Goal: Obtain resource: Download file/media

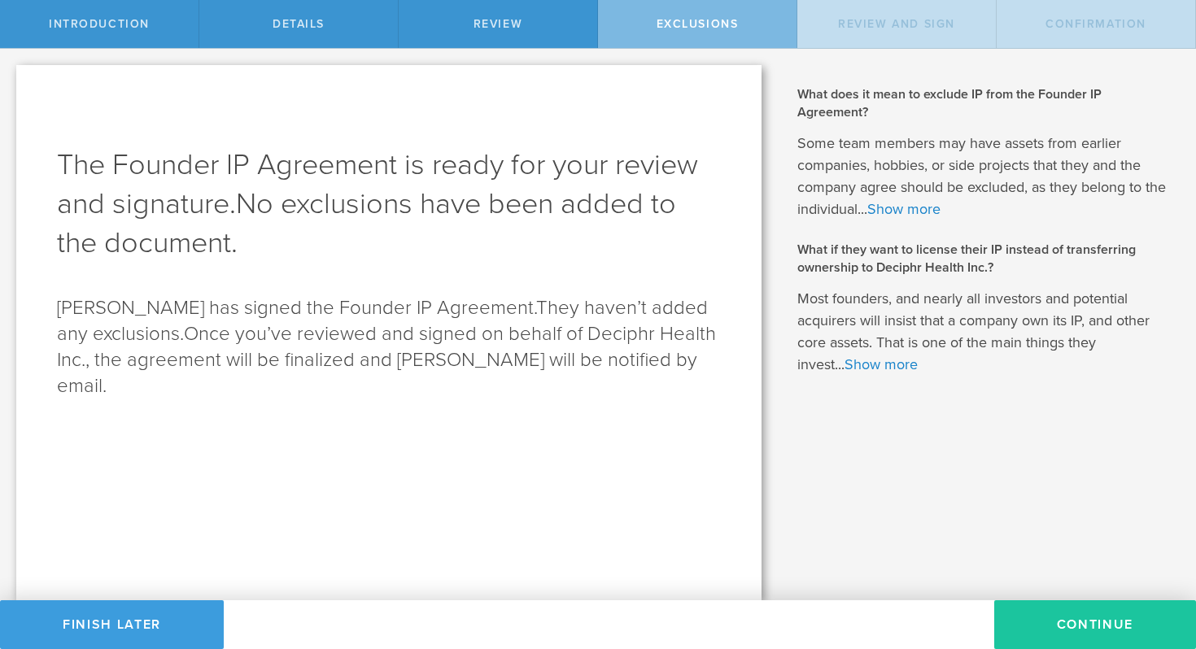
click at [1125, 625] on button "Continue" at bounding box center [1096, 625] width 202 height 49
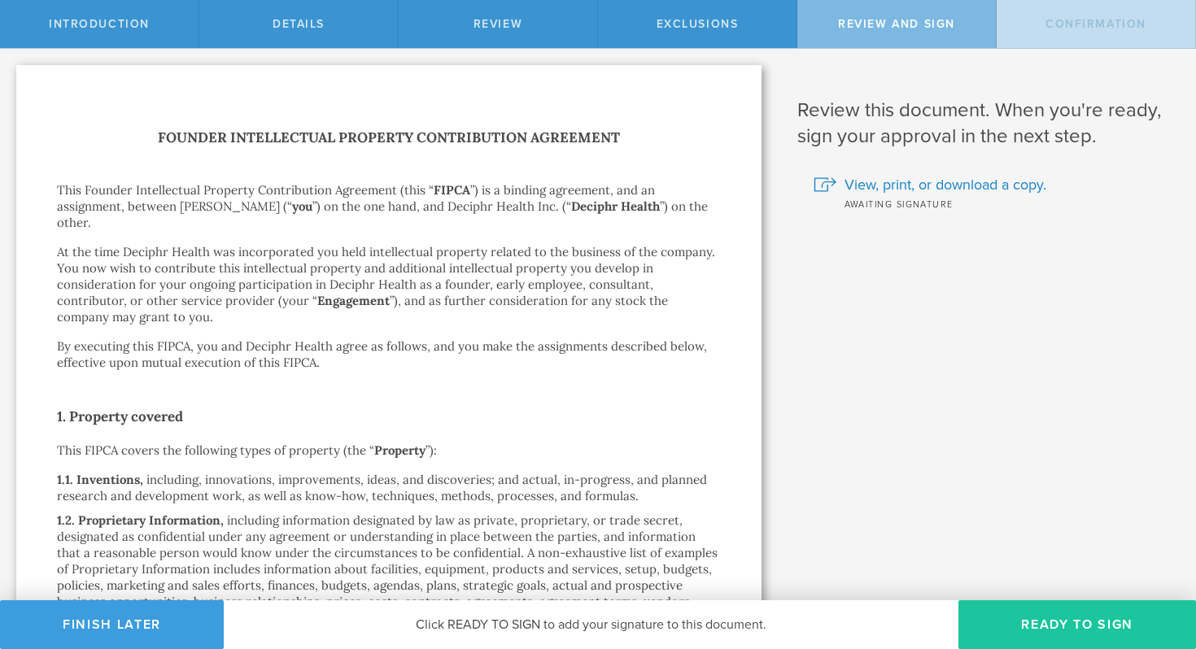
click at [1102, 630] on button "Ready to Sign" at bounding box center [1078, 625] width 238 height 49
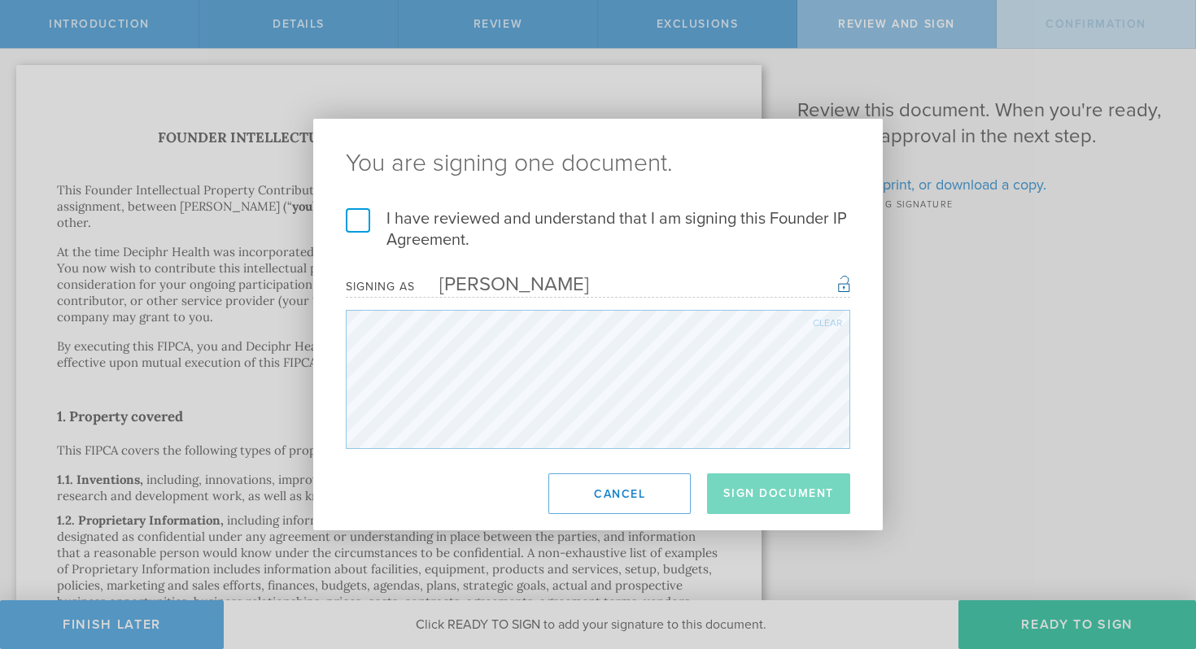
click at [352, 225] on label "I have reviewed and understand that I am signing this Founder IP Agreement." at bounding box center [598, 229] width 505 height 42
click at [0, 0] on input "I have reviewed and understand that I am signing this Founder IP Agreement." at bounding box center [0, 0] width 0 height 0
click at [768, 481] on button "Sign Document" at bounding box center [778, 494] width 143 height 41
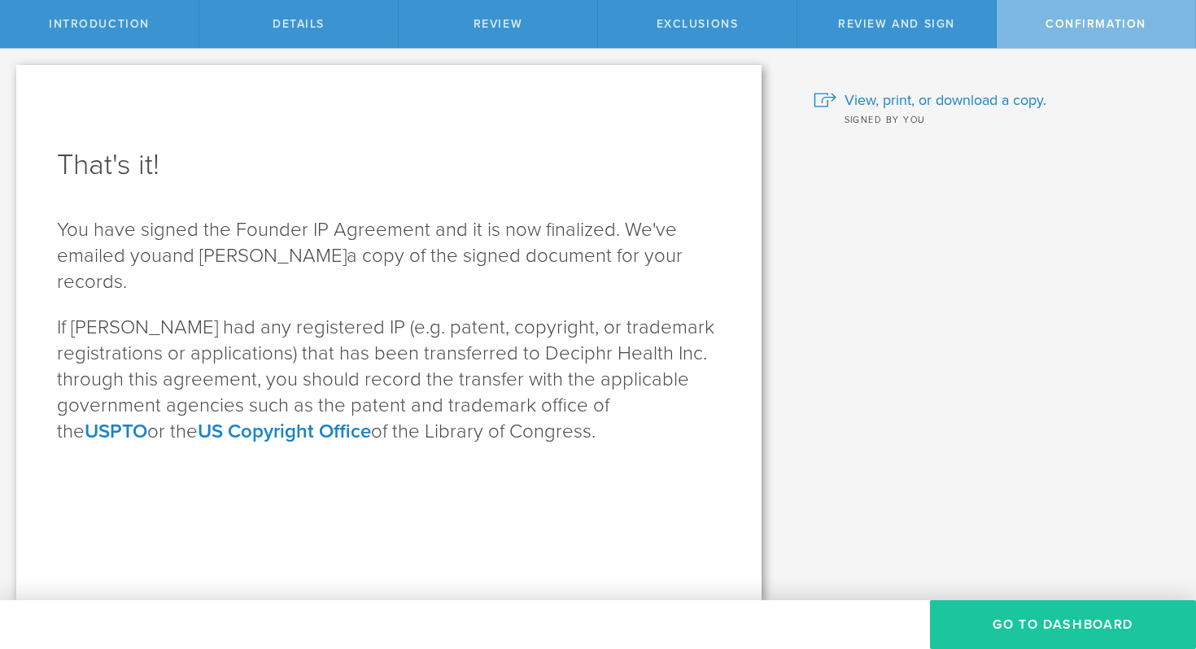
click at [1018, 614] on button "Go To Dashboard" at bounding box center [1063, 625] width 266 height 49
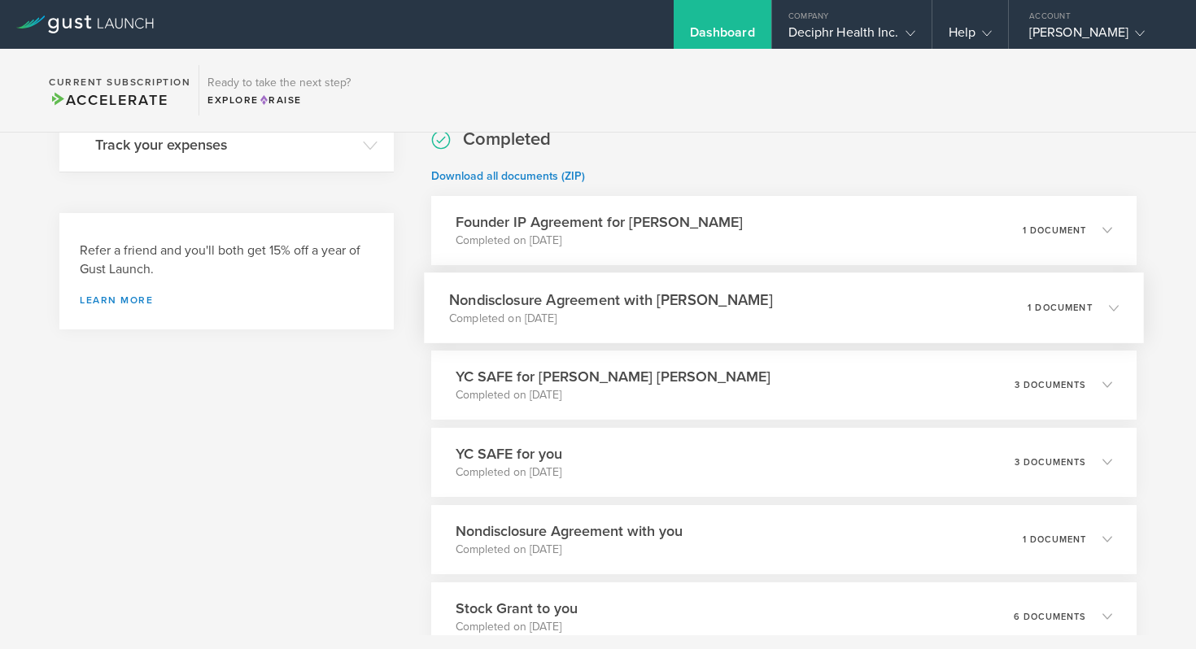
scroll to position [915, 0]
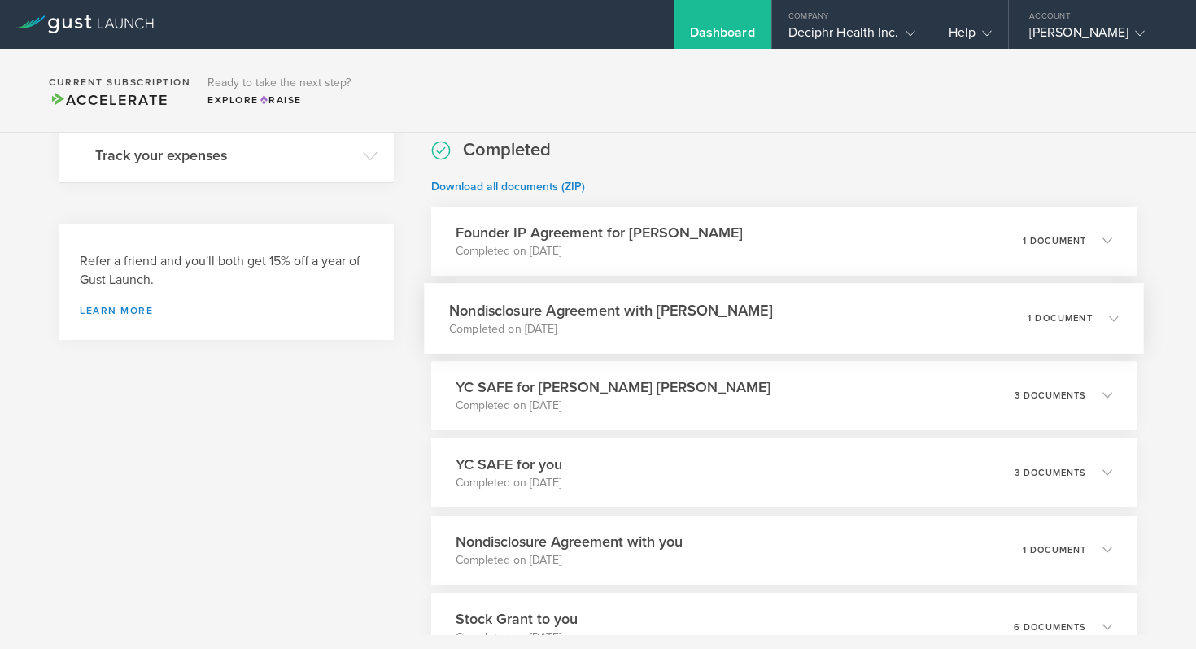
click at [1113, 318] on icon at bounding box center [1114, 318] width 10 height 10
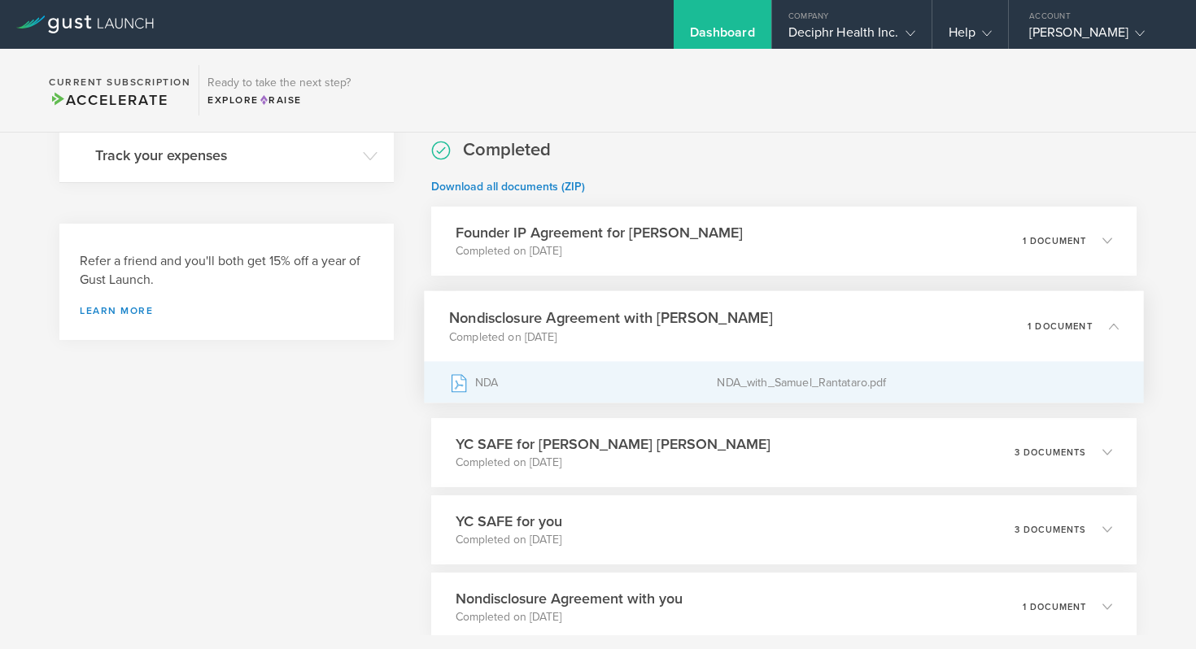
click at [477, 383] on div "NDA" at bounding box center [583, 382] width 268 height 41
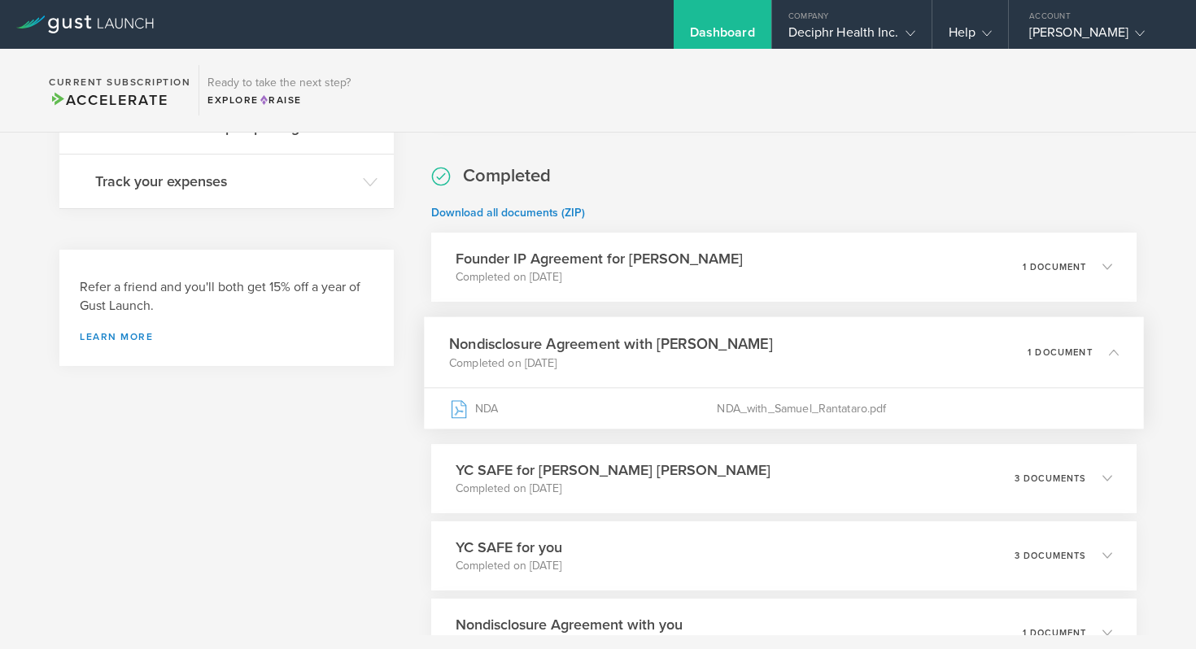
scroll to position [878, 0]
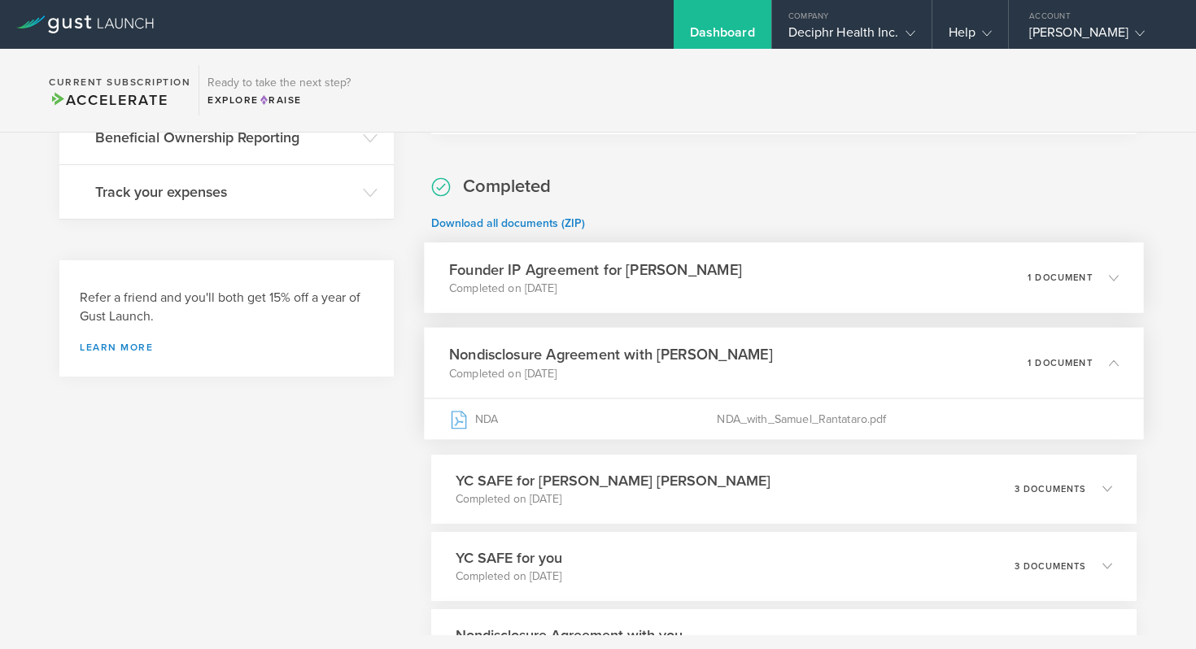
click at [741, 275] on h3 "Founder IP Agreement for [PERSON_NAME]" at bounding box center [595, 270] width 293 height 22
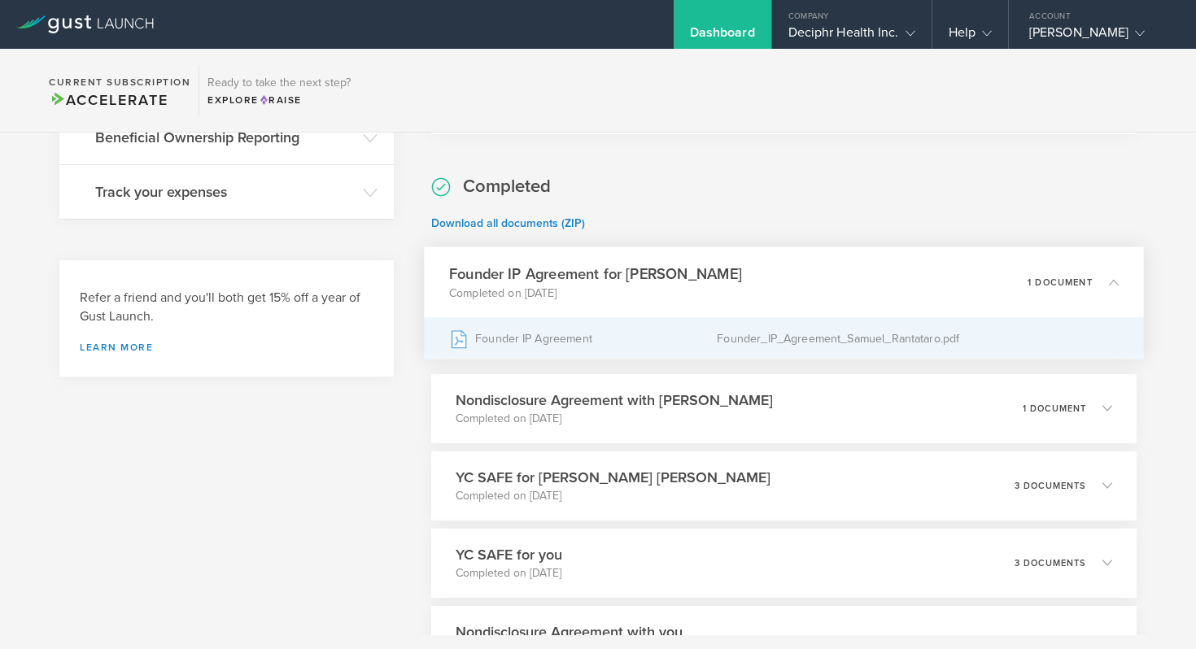
click at [764, 335] on div "Founder_IP_Agreement_Samuel_Rantataro.pdf" at bounding box center [918, 338] width 402 height 41
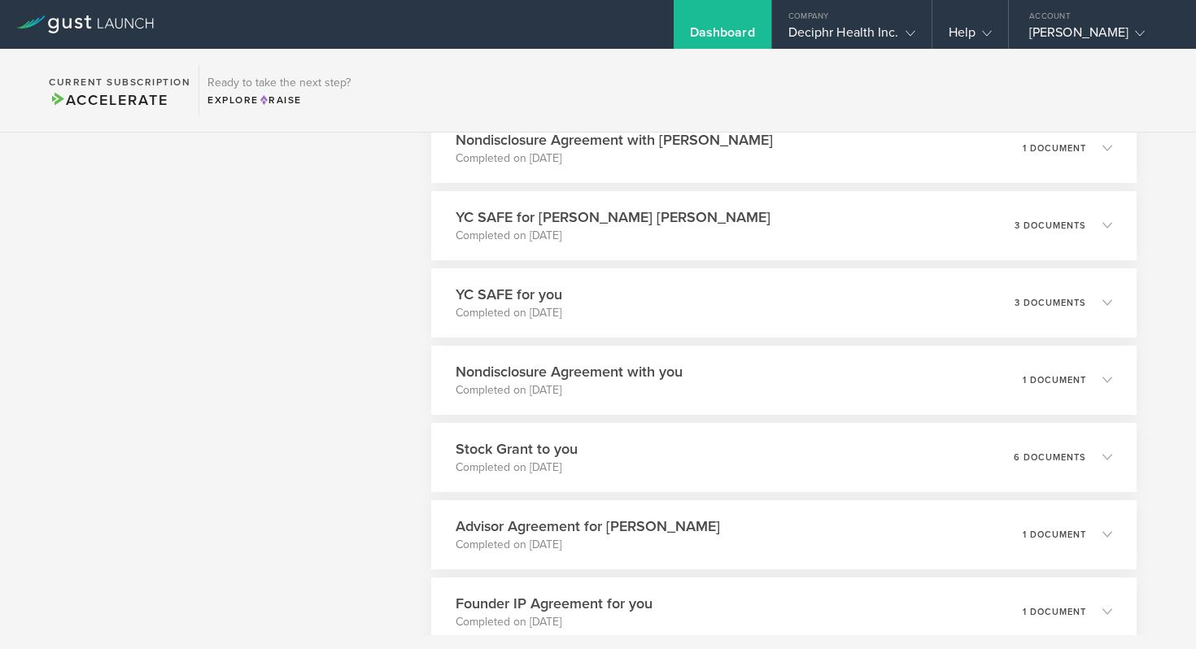
scroll to position [1139, 0]
click at [735, 225] on div "YC SAFE for [PERSON_NAME] [PERSON_NAME] Completed on [DATE] 3 documents" at bounding box center [784, 225] width 720 height 71
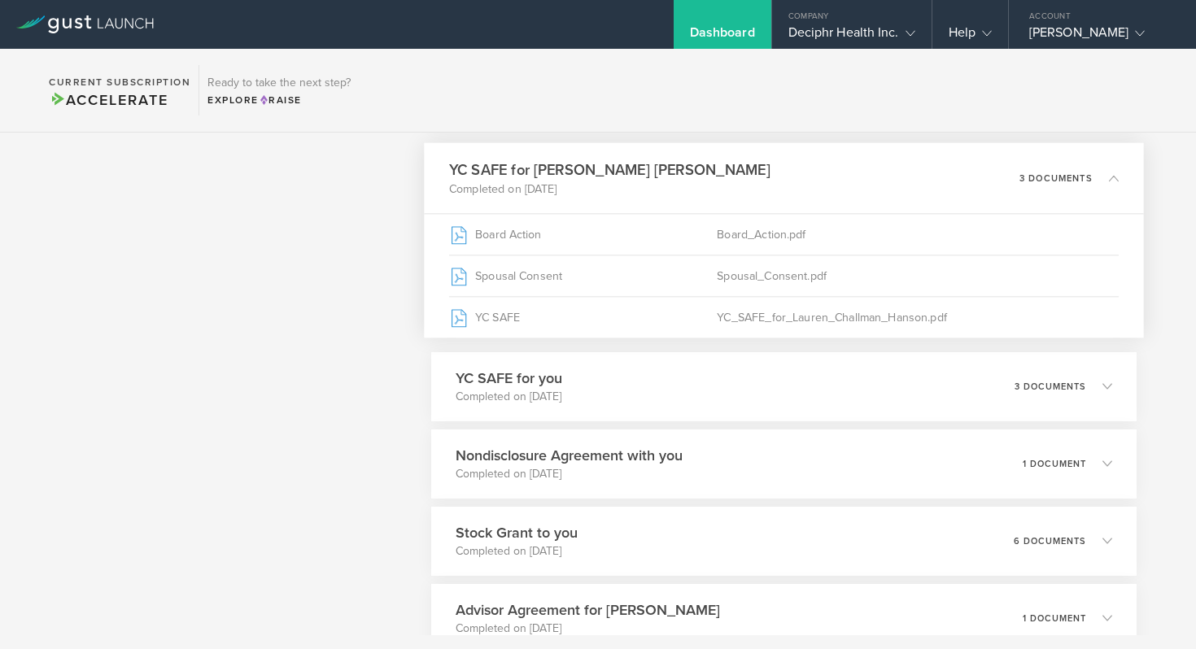
click at [1115, 180] on icon at bounding box center [1114, 178] width 10 height 10
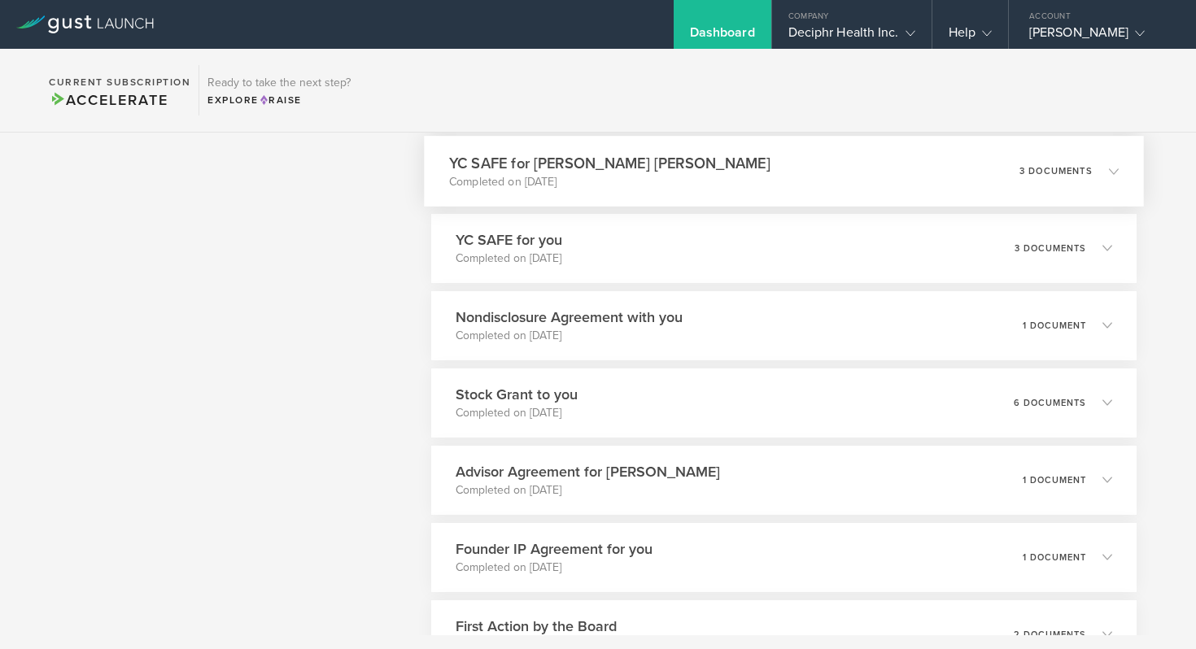
click at [1113, 173] on icon at bounding box center [1114, 171] width 10 height 10
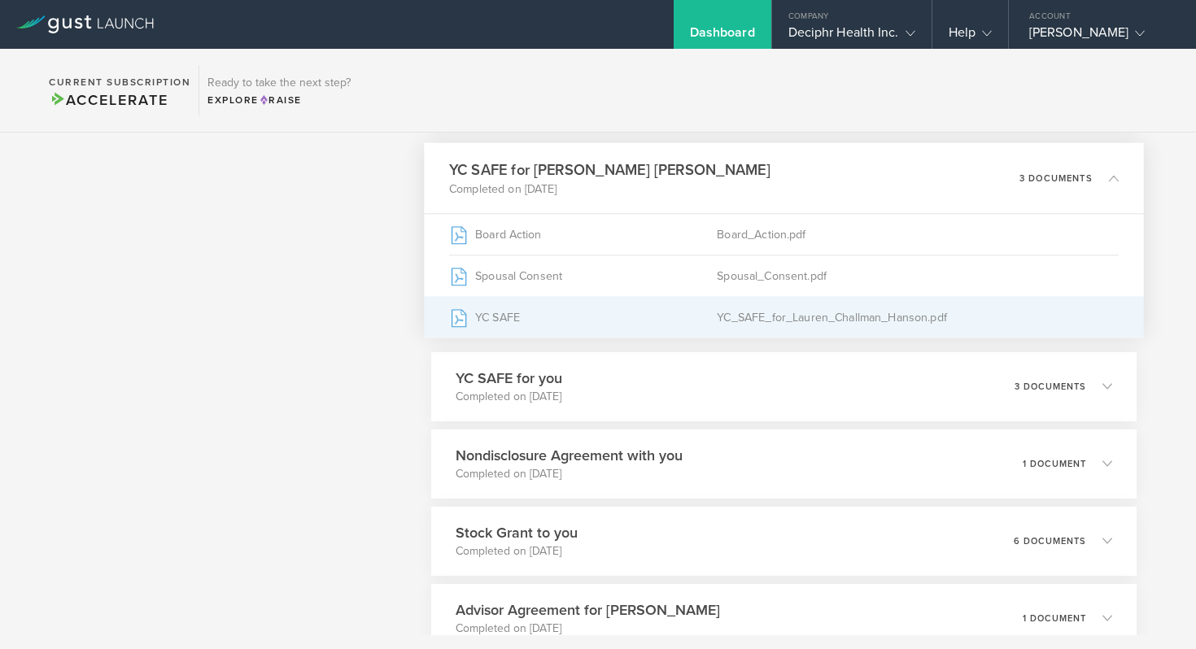
click at [588, 318] on div "YC SAFE" at bounding box center [583, 317] width 268 height 41
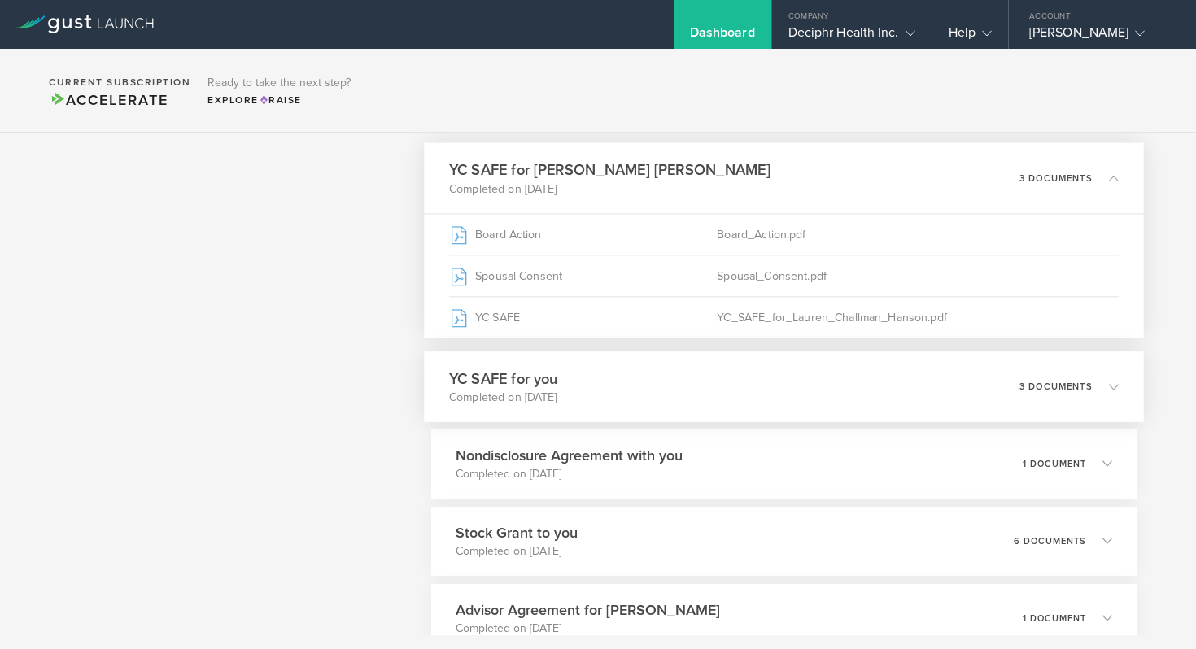
click at [610, 392] on div "YC SAFE for you Completed on [DATE] 3 documents" at bounding box center [784, 387] width 720 height 71
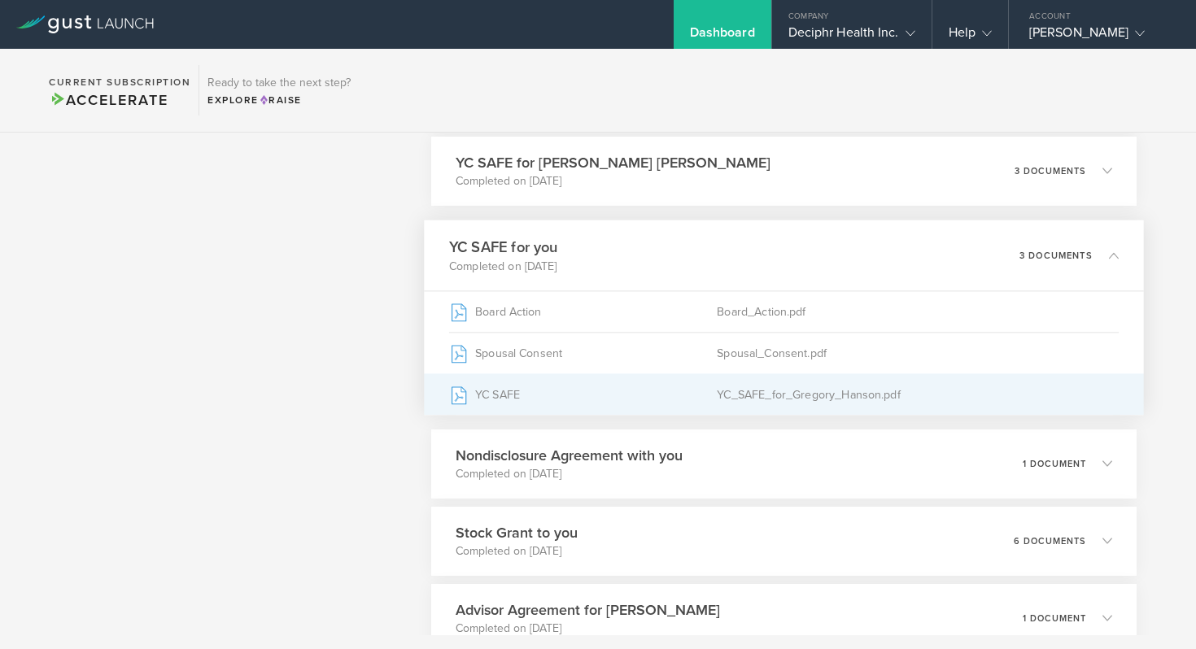
click at [904, 392] on div "YC_SAFE_for_Gregory_Hanson.pdf" at bounding box center [918, 394] width 402 height 41
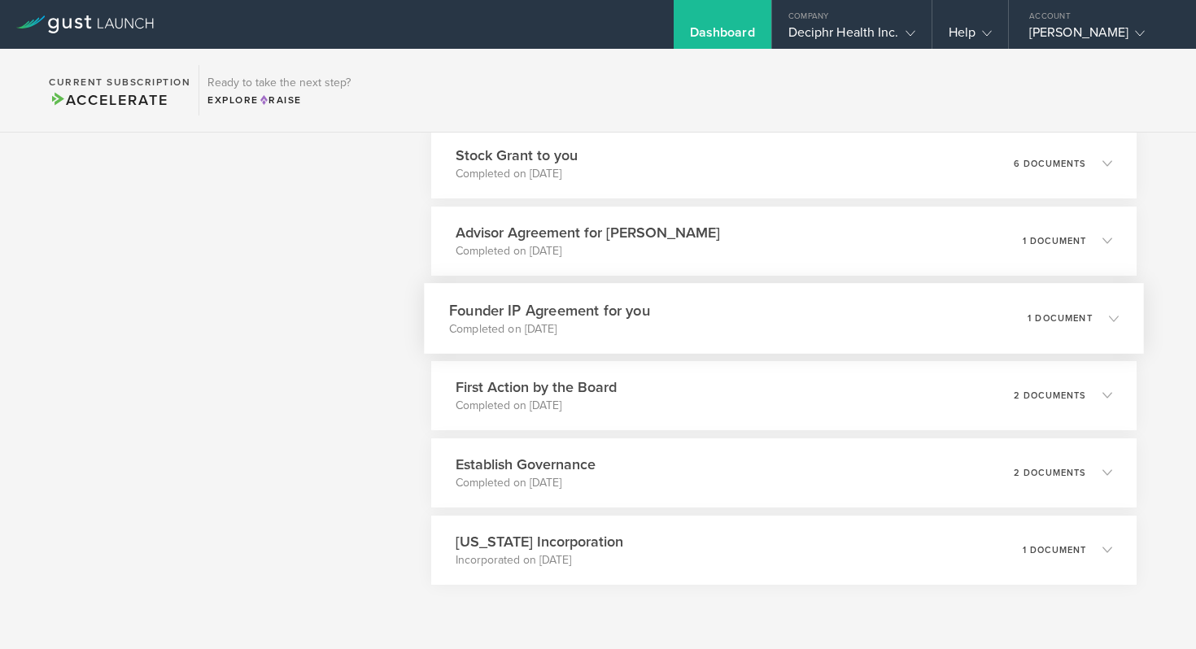
scroll to position [1524, 0]
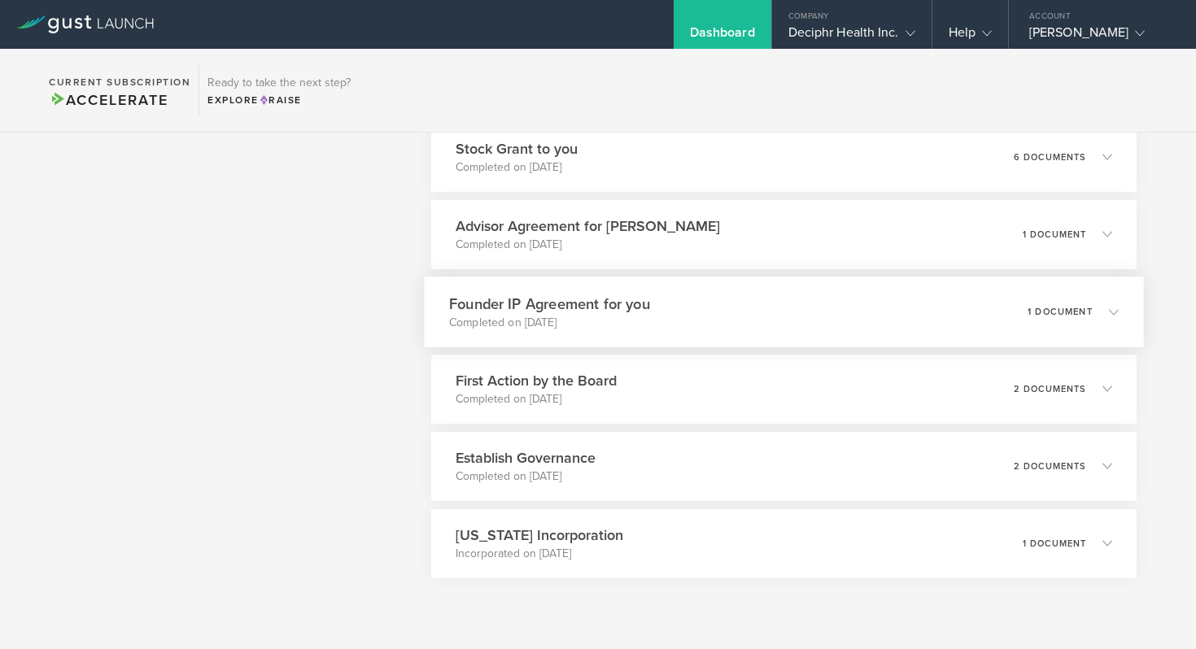
click at [604, 329] on p "Completed on [DATE]" at bounding box center [549, 322] width 201 height 16
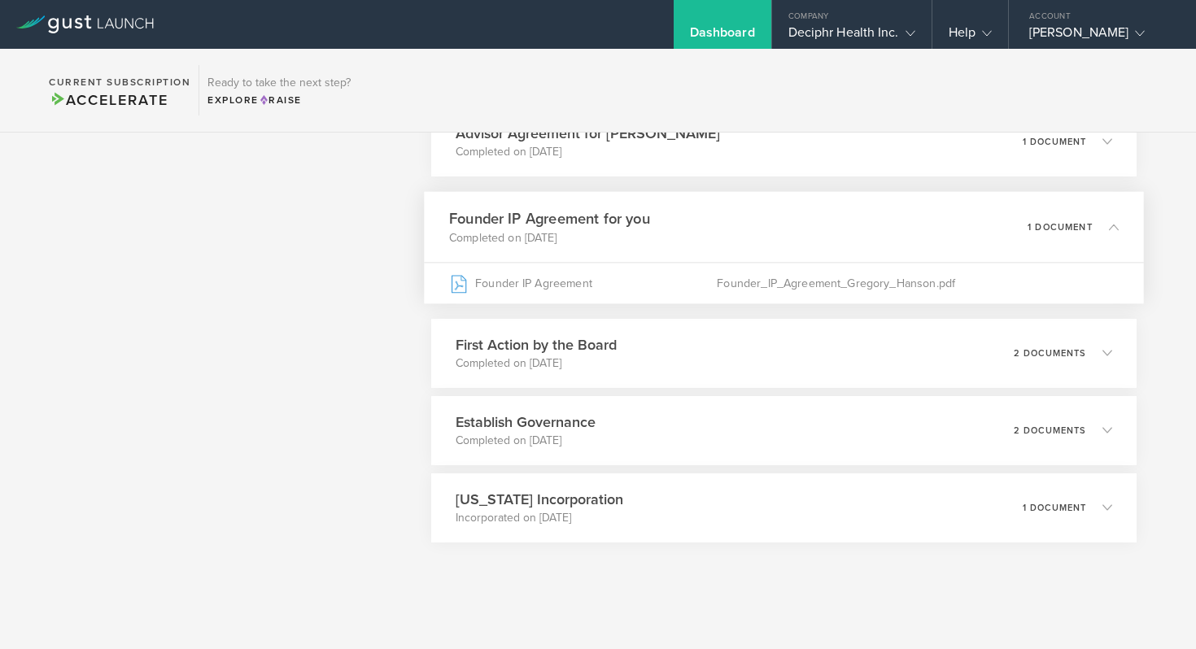
scroll to position [1486, 0]
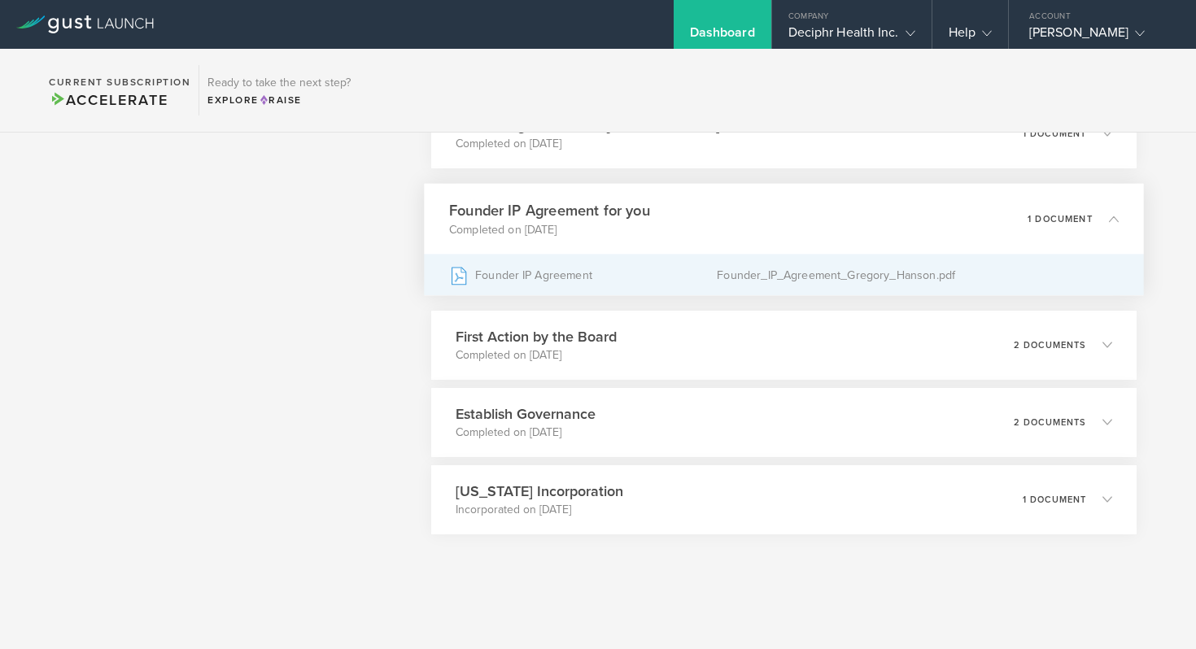
click at [772, 278] on div "Founder_IP_Agreement_Gregory_Hanson.pdf" at bounding box center [918, 275] width 402 height 41
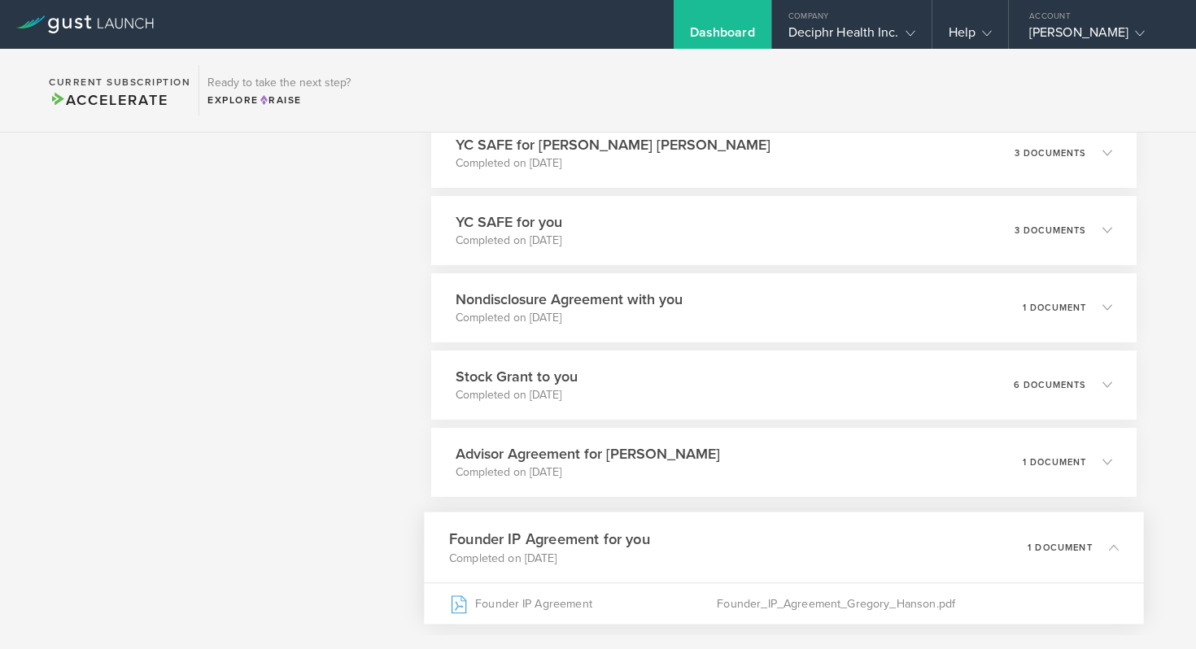
scroll to position [1144, 0]
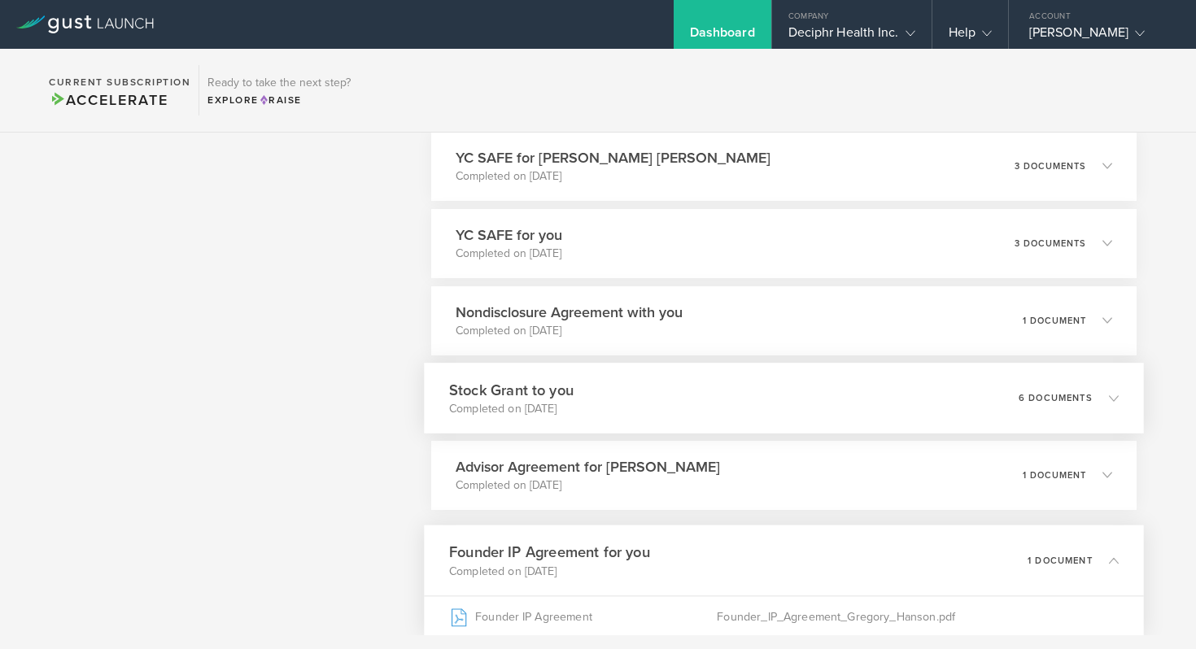
click at [649, 395] on div "Stock Grant to you Completed on [DATE] 6 documents" at bounding box center [784, 398] width 720 height 71
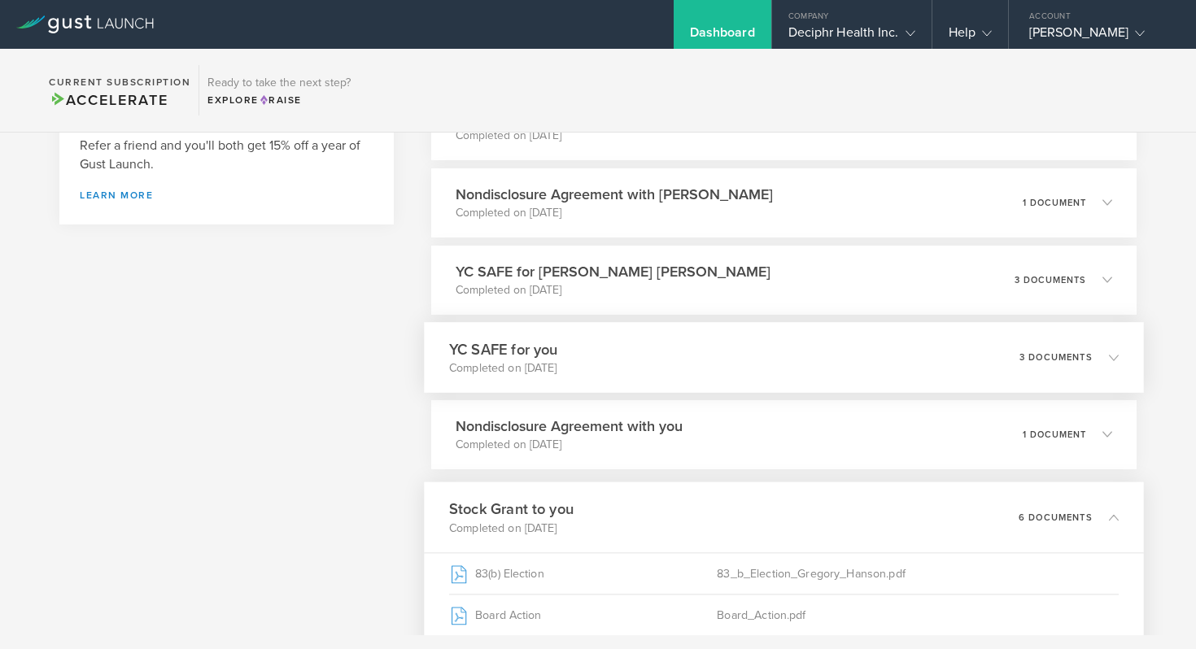
scroll to position [1033, 0]
click at [667, 420] on h3 "Nondisclosure Agreement with you" at bounding box center [565, 424] width 232 height 22
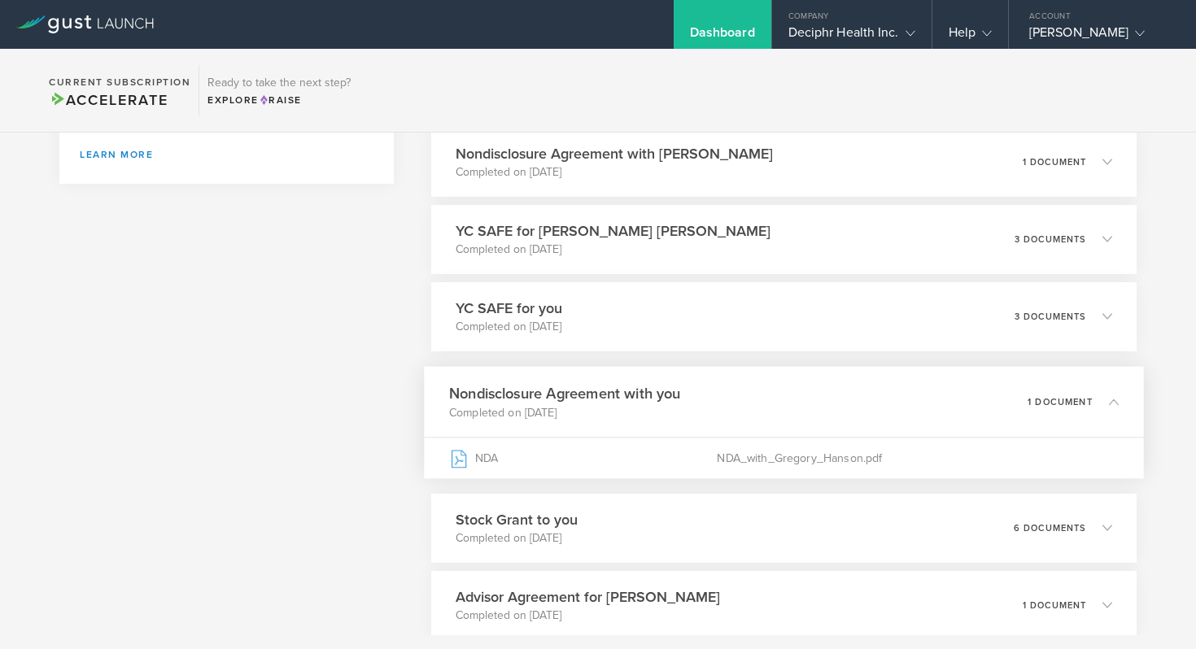
scroll to position [1082, 0]
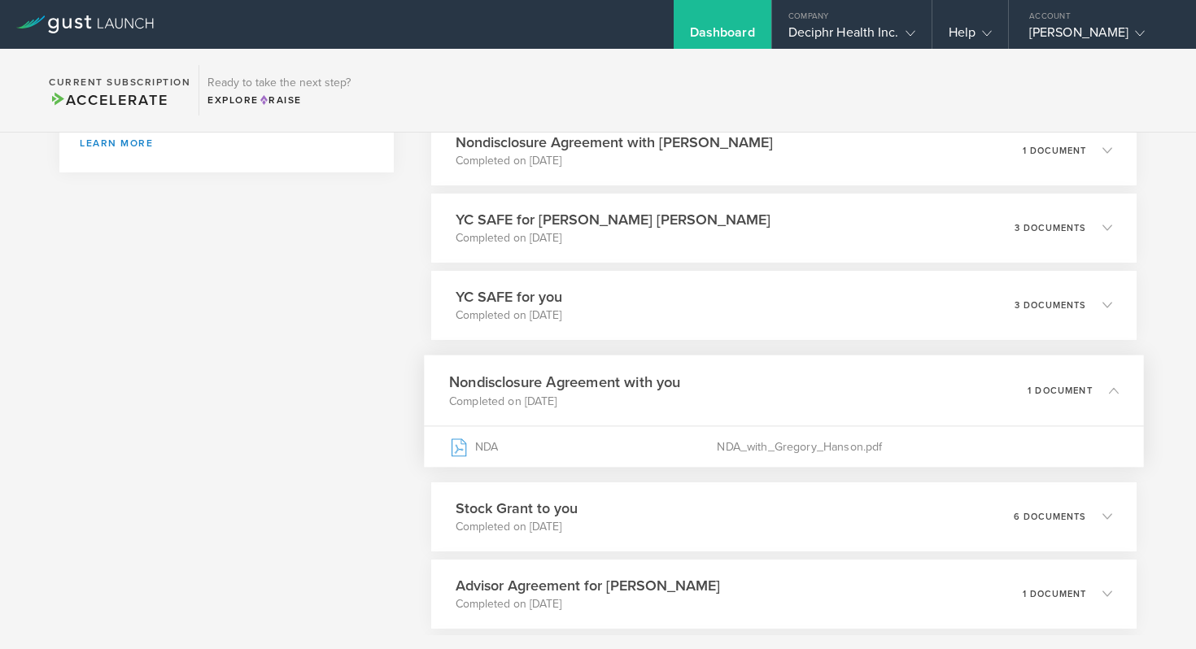
click at [786, 439] on div "NDA_with_Gregory_Hanson.pdf" at bounding box center [918, 446] width 402 height 41
